Goal: Task Accomplishment & Management: Manage account settings

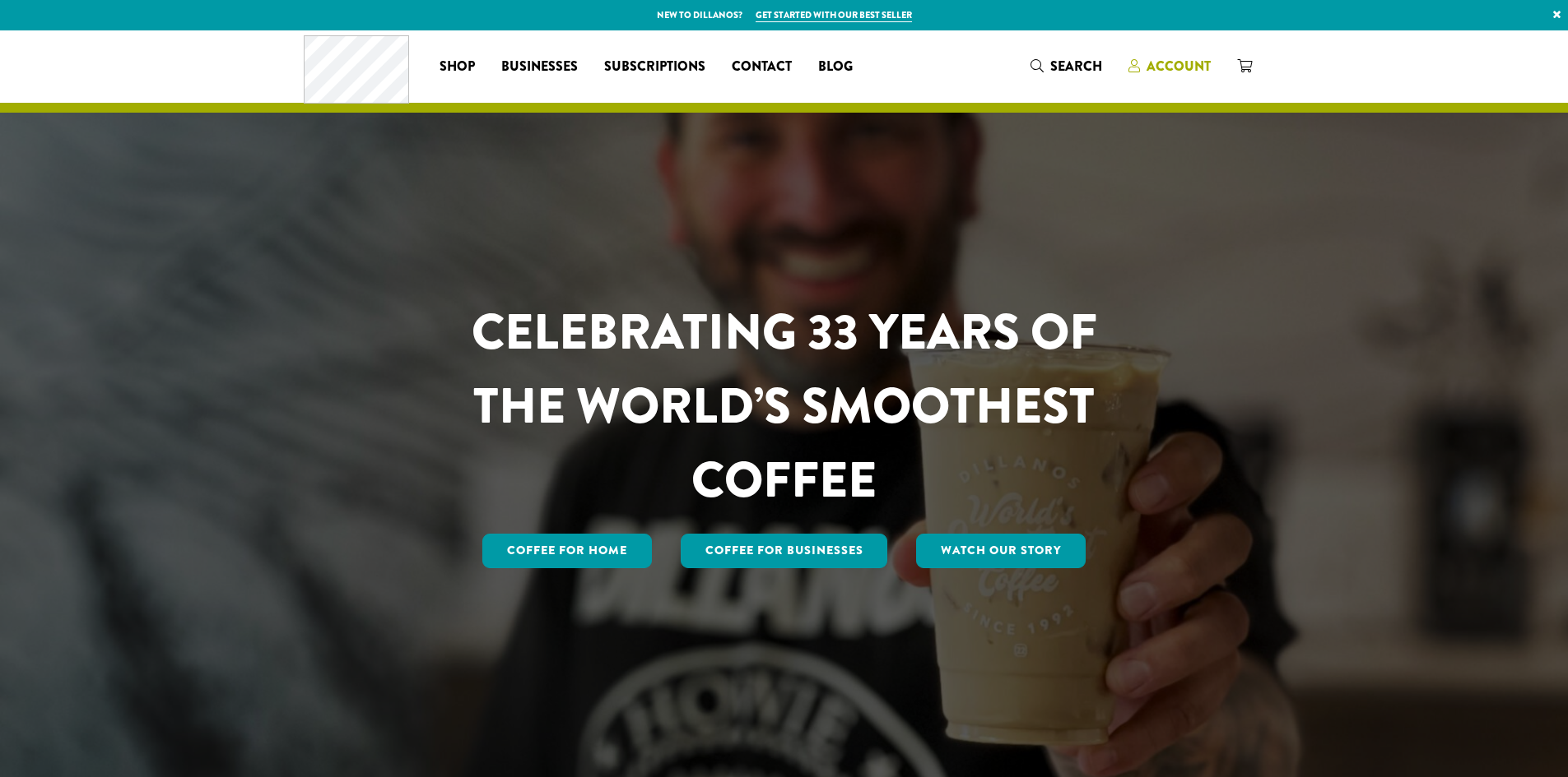
click at [1173, 61] on span "Account" at bounding box center [1179, 66] width 64 height 19
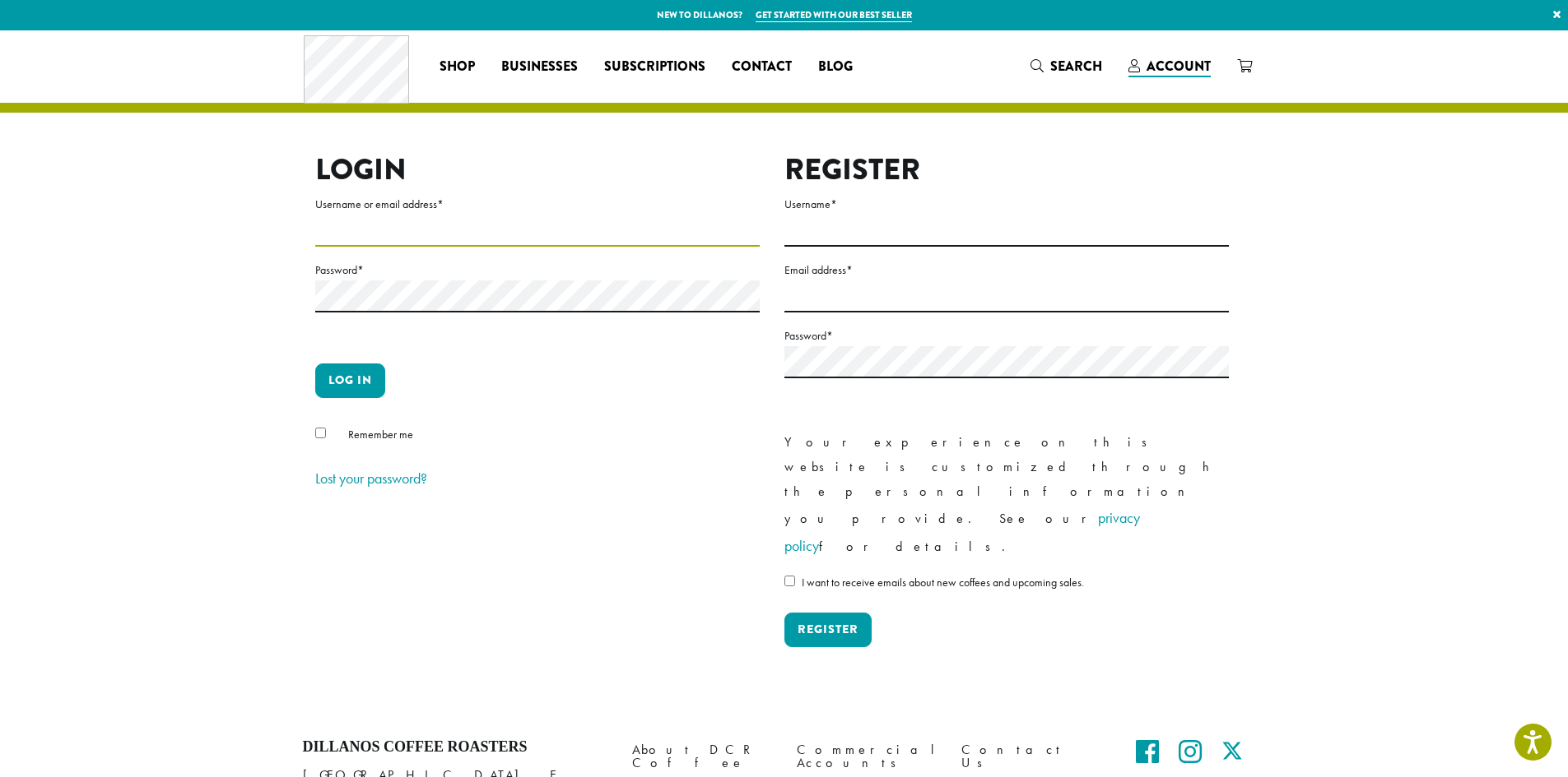
click at [332, 230] on input "Username or email address *" at bounding box center [537, 231] width 444 height 32
type input "**********"
click at [349, 385] on button "Log in" at bounding box center [350, 380] width 70 height 35
